Goal: Task Accomplishment & Management: Manage account settings

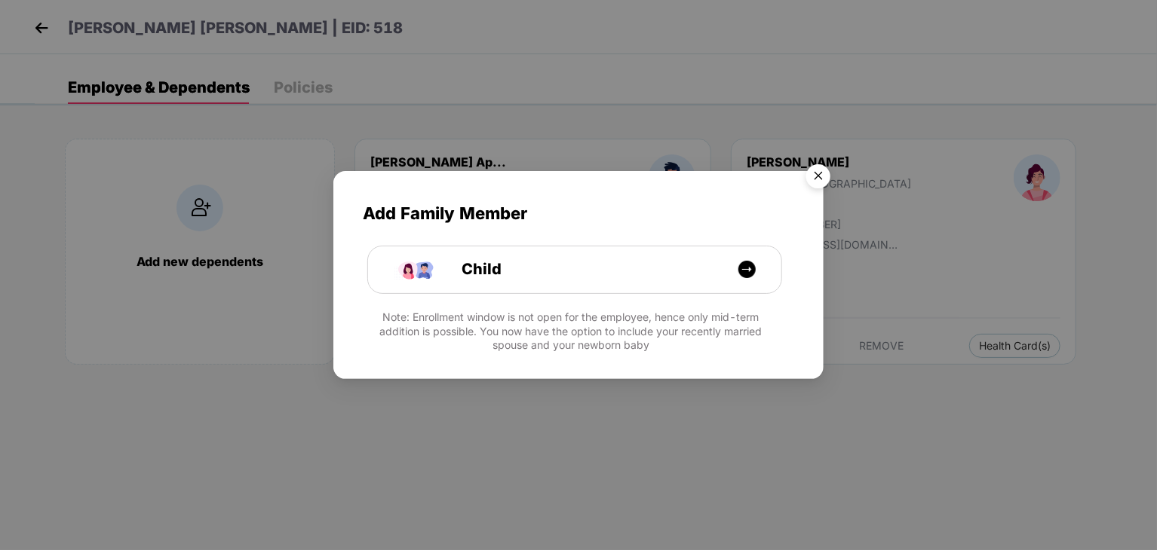
click at [825, 176] on img "Close" at bounding box center [818, 179] width 42 height 42
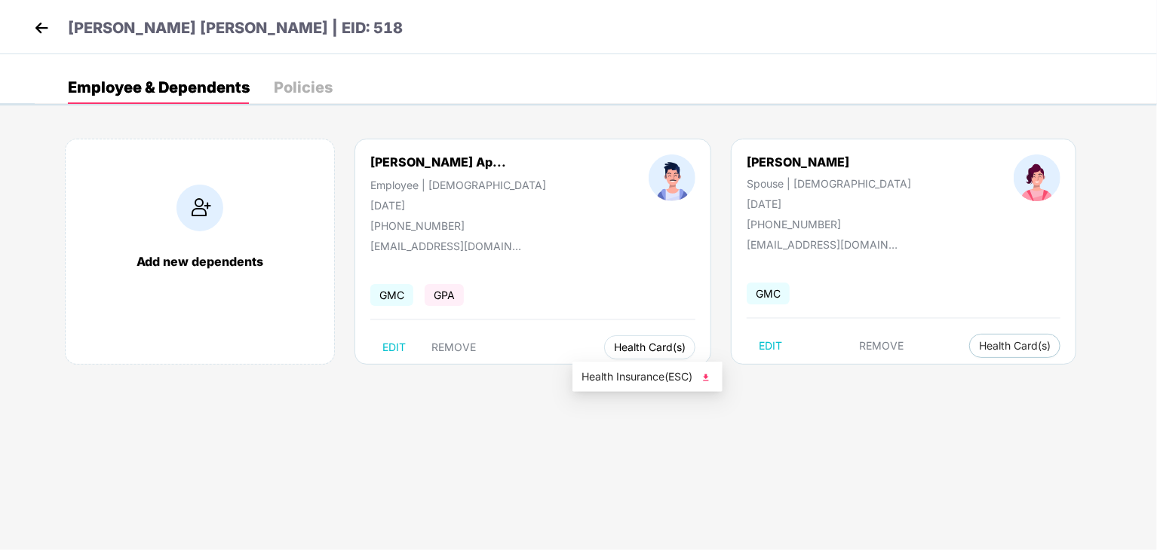
click at [633, 354] on button "Health Card(s)" at bounding box center [649, 348] width 91 height 24
click at [640, 383] on span "Health Insurance(ESC)" at bounding box center [647, 377] width 132 height 17
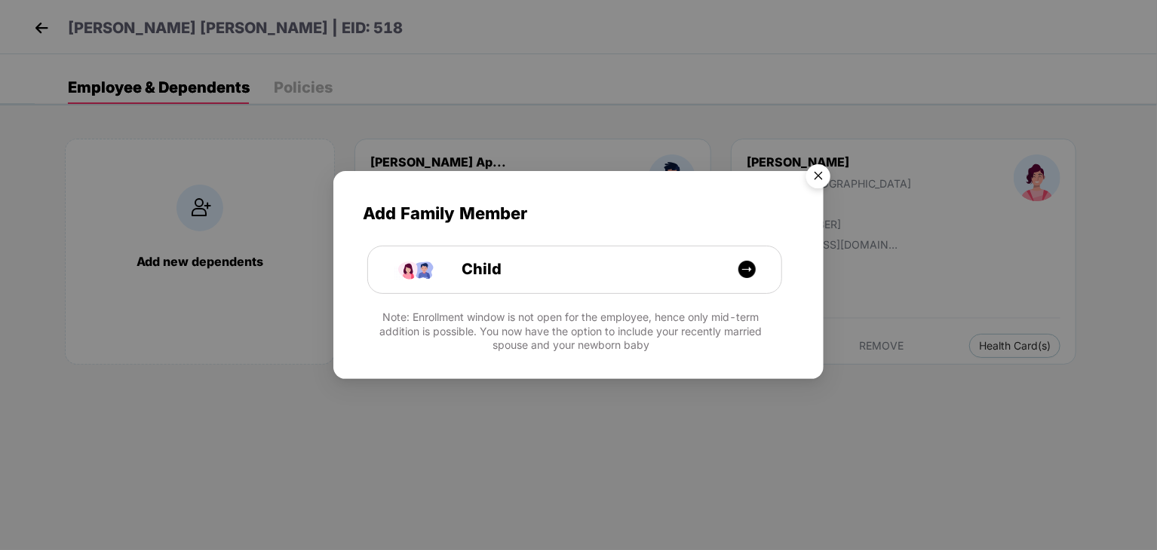
click at [829, 166] on img "Close" at bounding box center [818, 179] width 42 height 42
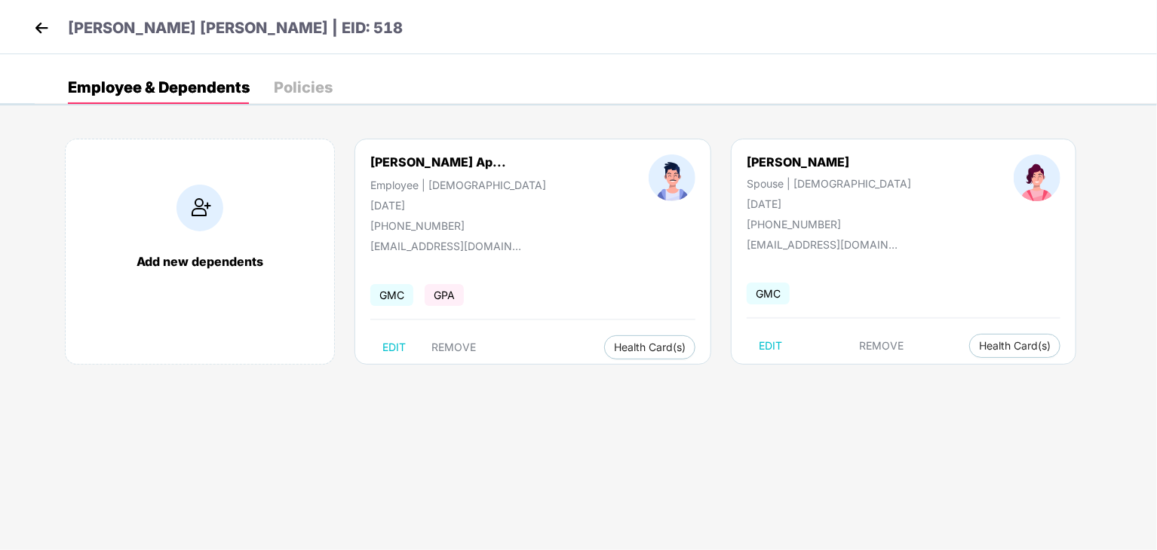
drag, startPoint x: 26, startPoint y: 23, endPoint x: 38, endPoint y: 24, distance: 12.1
click at [38, 24] on div "[PERSON_NAME] [PERSON_NAME] | EID: 518" at bounding box center [578, 27] width 1157 height 54
click at [38, 24] on img at bounding box center [41, 28] width 23 height 23
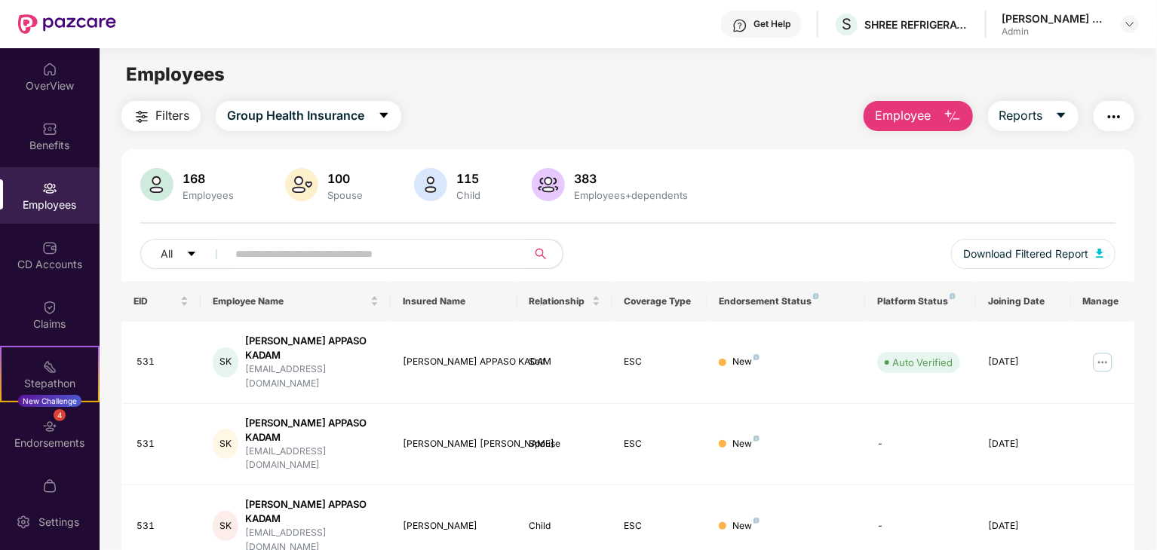
click at [44, 188] on img at bounding box center [49, 188] width 15 height 15
click at [308, 248] on input "text" at bounding box center [370, 254] width 271 height 23
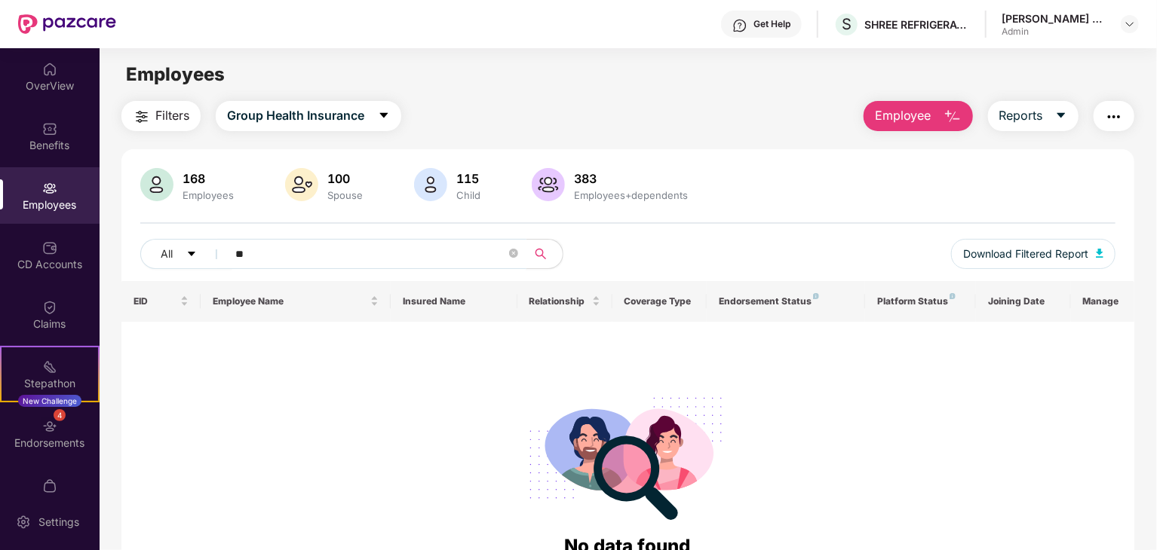
type input "*"
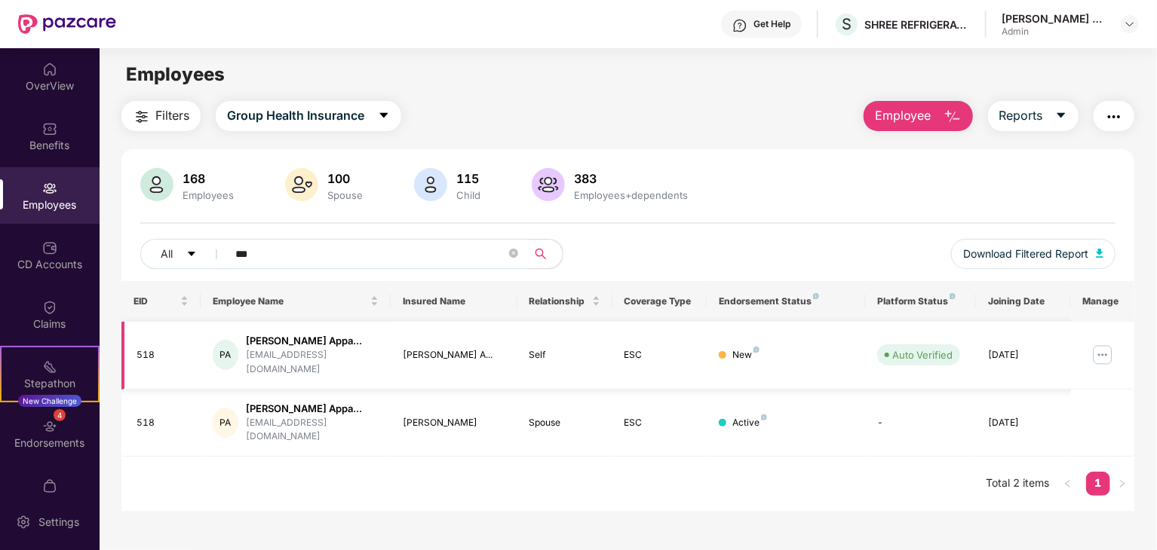
type input "***"
click at [1111, 351] on img at bounding box center [1102, 355] width 24 height 24
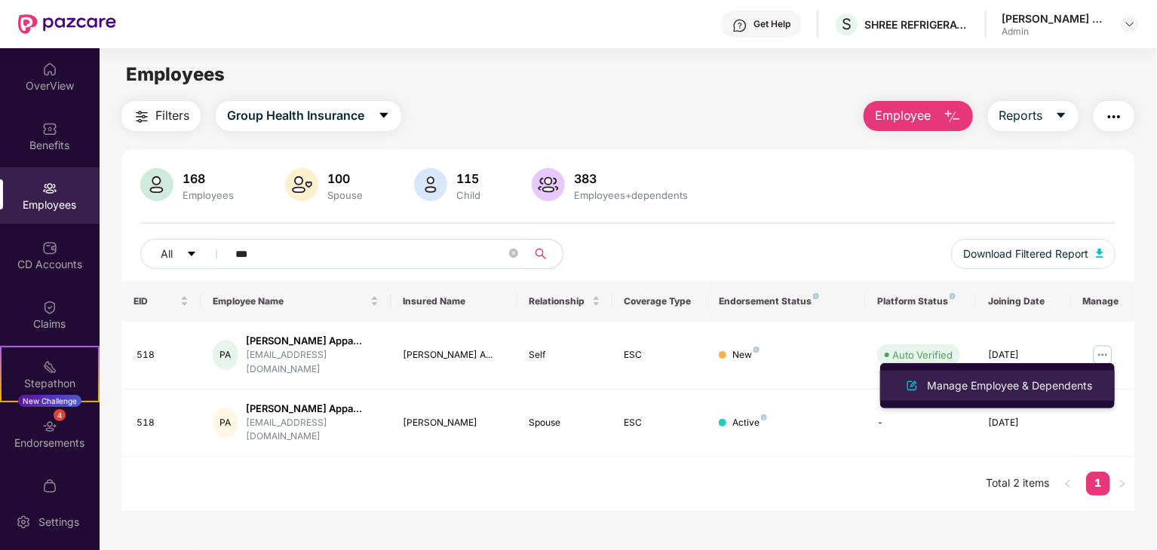
click at [1007, 388] on div "Manage Employee & Dependents" at bounding box center [1009, 386] width 171 height 17
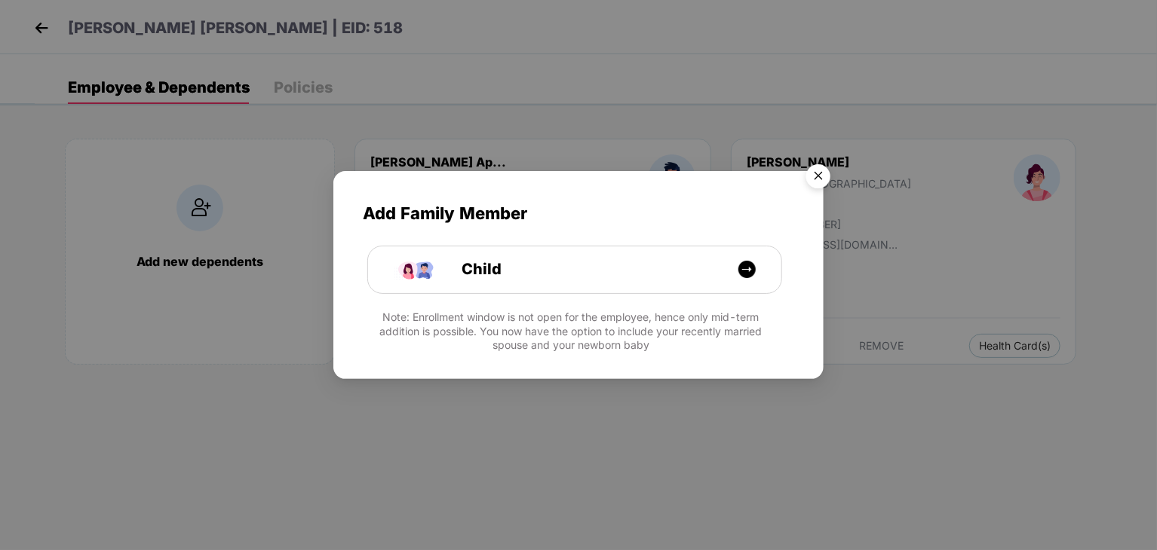
click at [839, 194] on div "Add Family Member Child Note: Enrollment window is not open for the employee, h…" at bounding box center [578, 275] width 1157 height 550
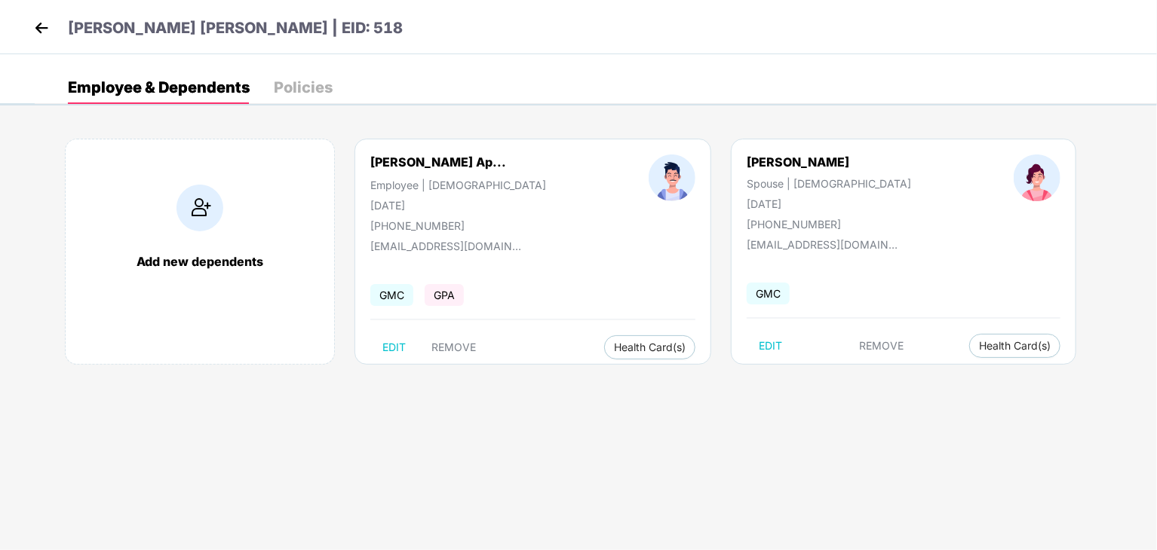
click at [828, 181] on div "Dadi Jaynhavi Spouse | Female 10 Mar 1999 +919494673458" at bounding box center [828, 193] width 267 height 76
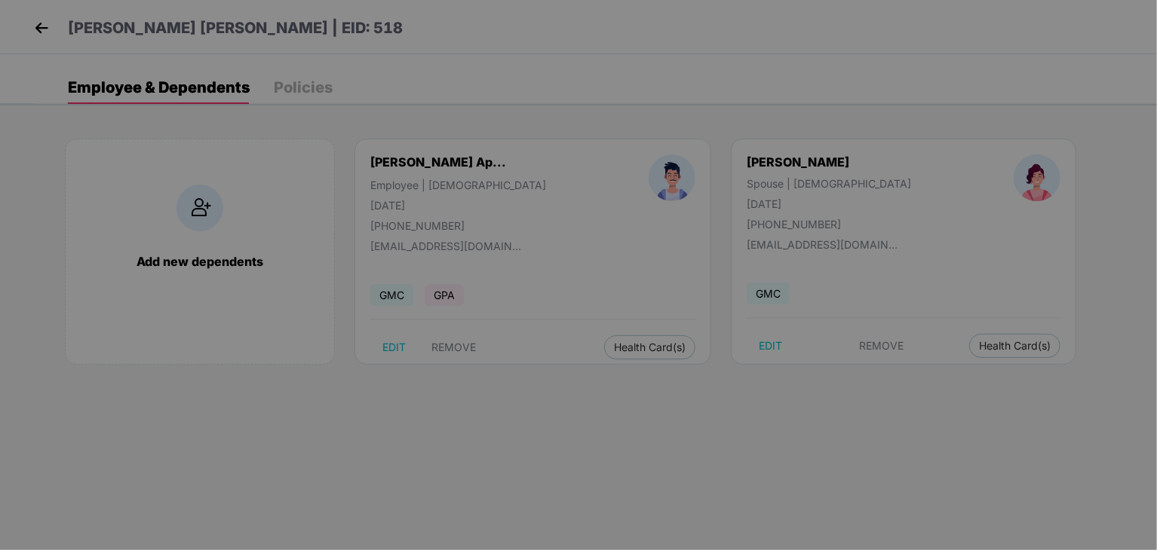
click at [590, 230] on div "Add Family Member Child Note: Enrollment window is not open for the employee, h…" at bounding box center [578, 267] width 490 height 193
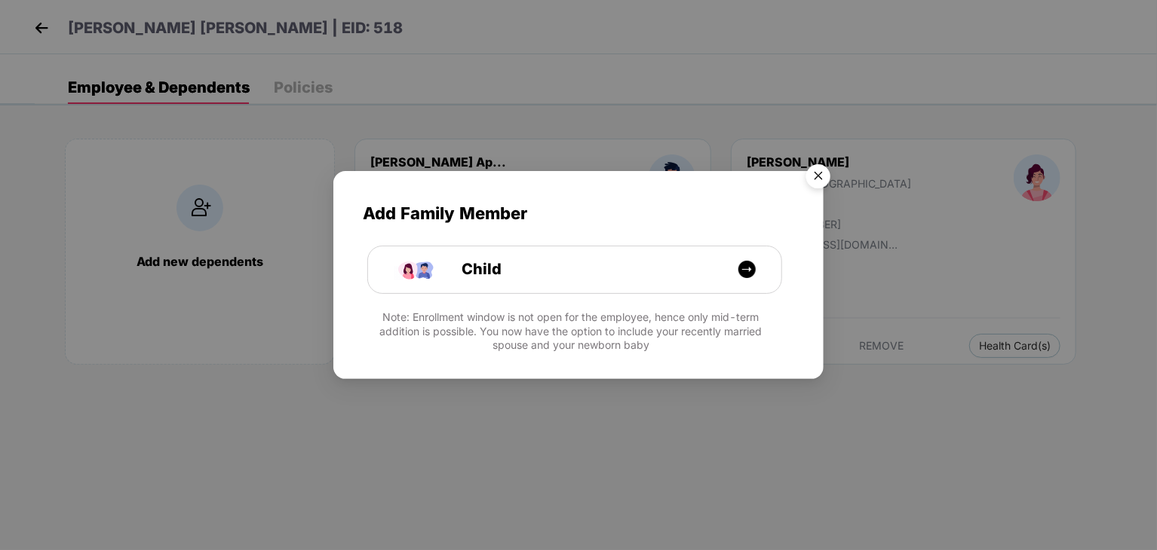
click at [809, 182] on img "Close" at bounding box center [818, 179] width 42 height 42
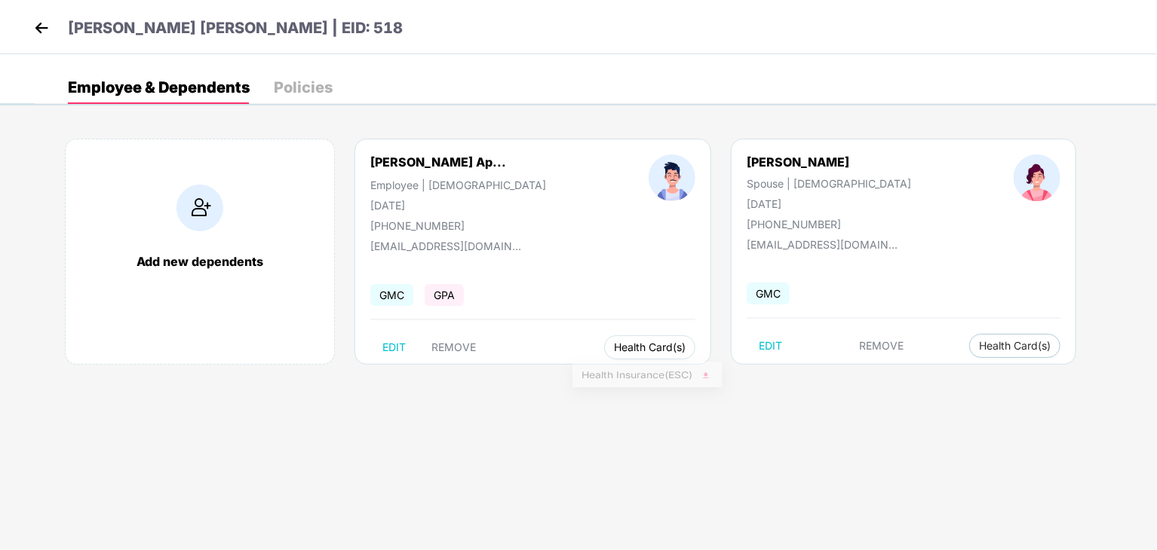
click at [636, 336] on button "Health Card(s)" at bounding box center [649, 348] width 91 height 24
click at [639, 371] on span "Health Insurance(ESC)" at bounding box center [647, 377] width 132 height 17
